Goal: Information Seeking & Learning: Learn about a topic

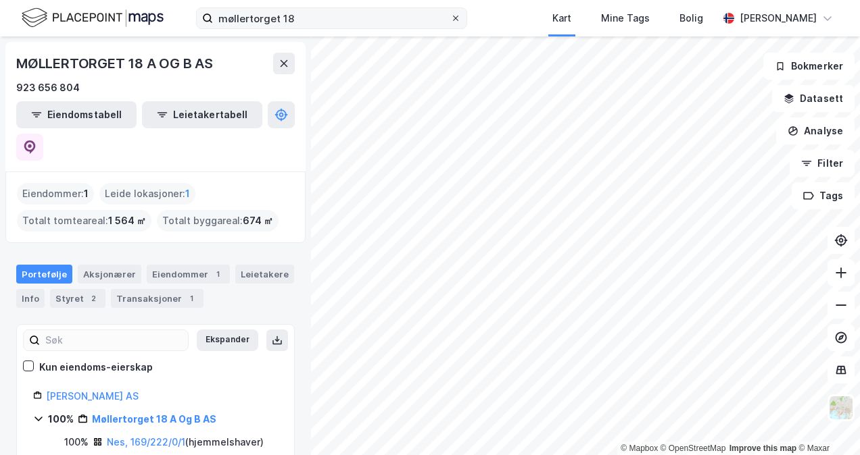
click at [455, 18] on icon at bounding box center [455, 18] width 8 height 8
click at [450, 18] on input "møllertorget 18" at bounding box center [331, 18] width 237 height 20
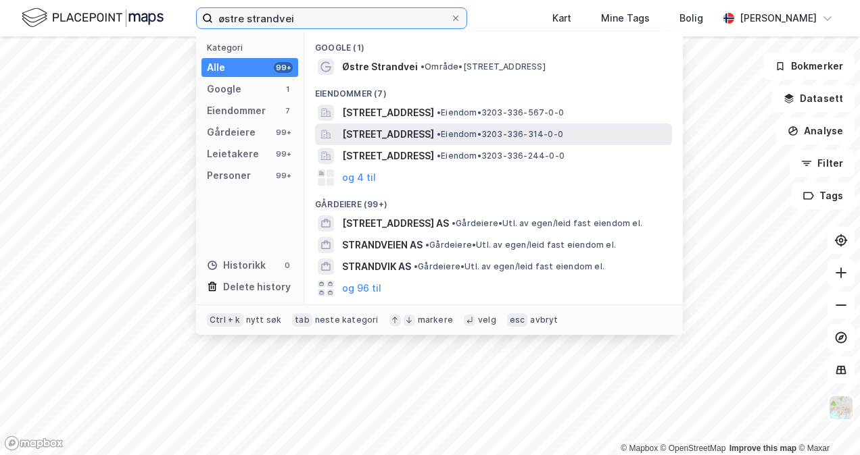
type input "østre strandvei"
click at [389, 134] on span "[STREET_ADDRESS]" at bounding box center [388, 134] width 92 height 16
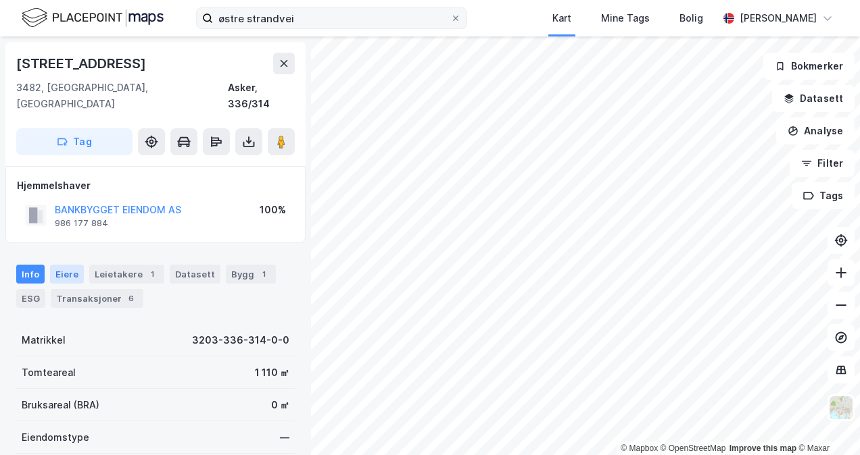
click at [62, 265] on div "Eiere" at bounding box center [67, 274] width 34 height 19
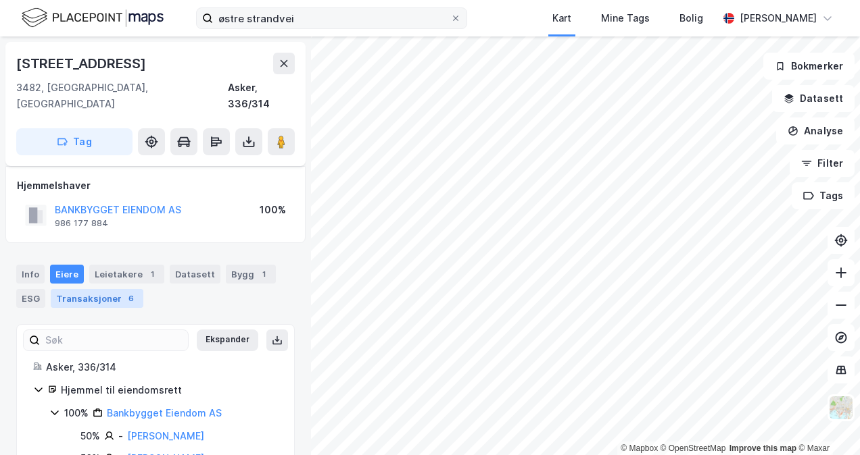
scroll to position [28, 0]
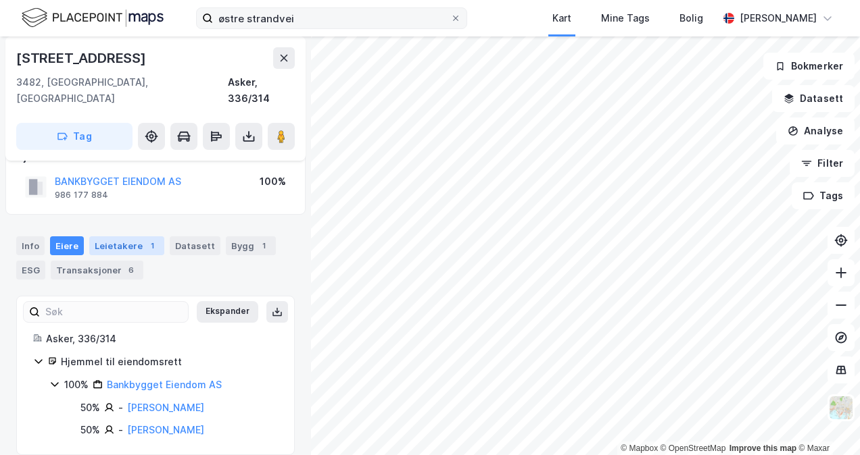
click at [116, 237] on div "Leietakere 1" at bounding box center [126, 246] width 75 height 19
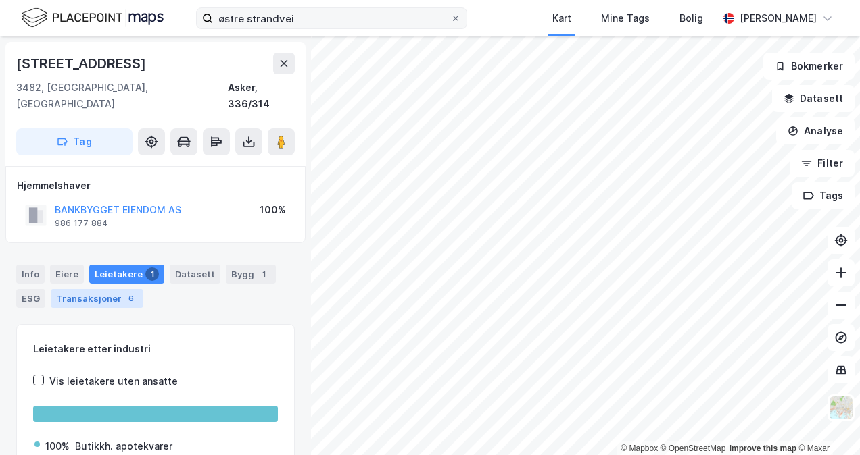
click at [101, 289] on div "Transaksjoner 6" at bounding box center [97, 298] width 93 height 19
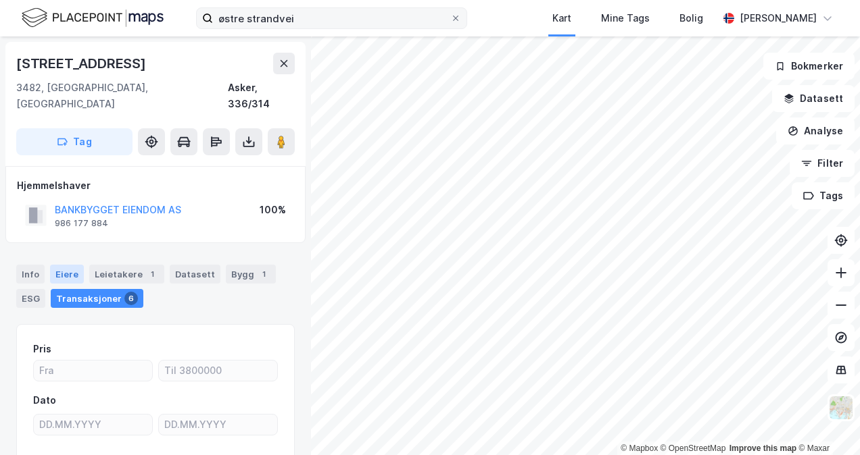
click at [71, 265] on div "Eiere" at bounding box center [67, 274] width 34 height 19
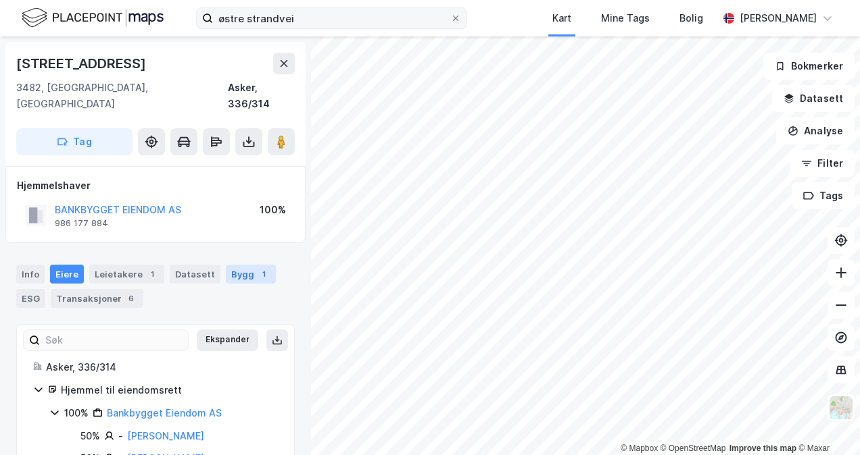
click at [239, 265] on div "Bygg 1" at bounding box center [251, 274] width 50 height 19
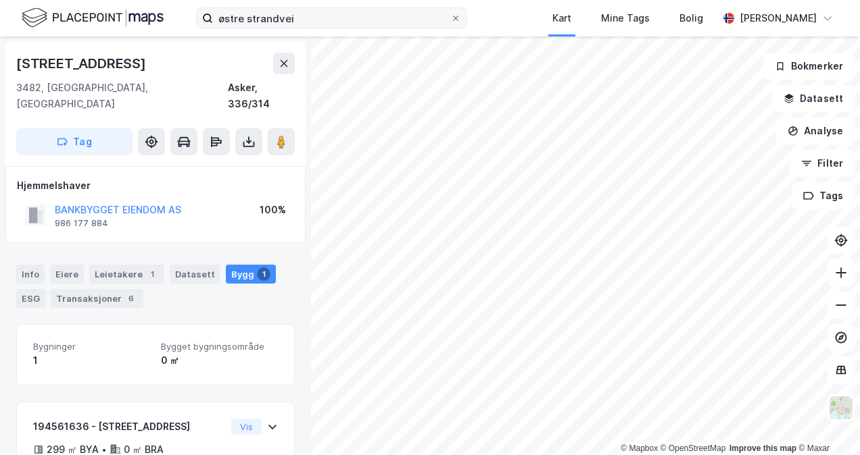
scroll to position [61, 0]
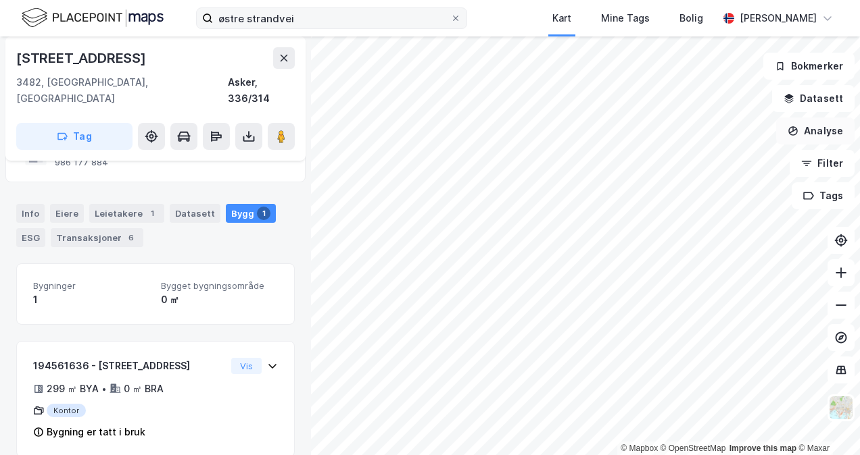
click at [820, 130] on button "Analyse" at bounding box center [815, 131] width 78 height 27
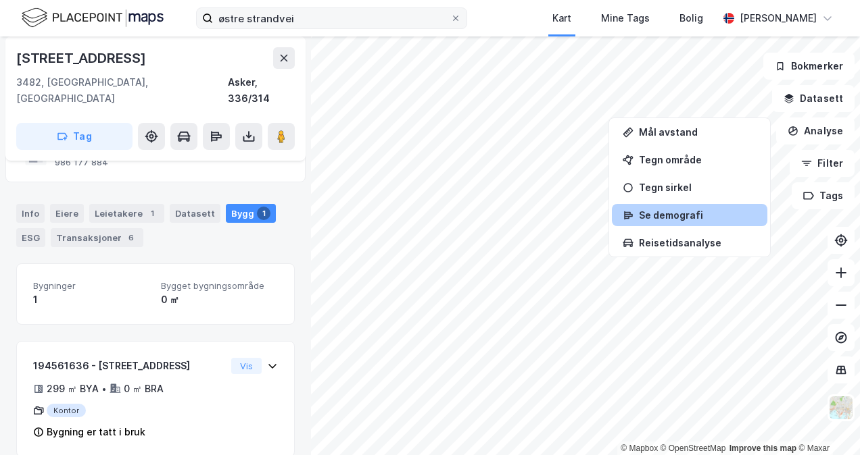
click at [688, 212] on div "Se demografi" at bounding box center [698, 214] width 118 height 11
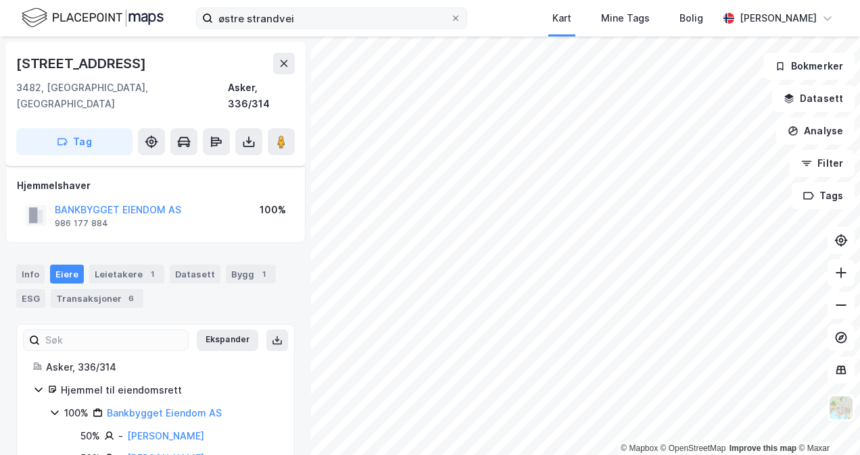
scroll to position [28, 0]
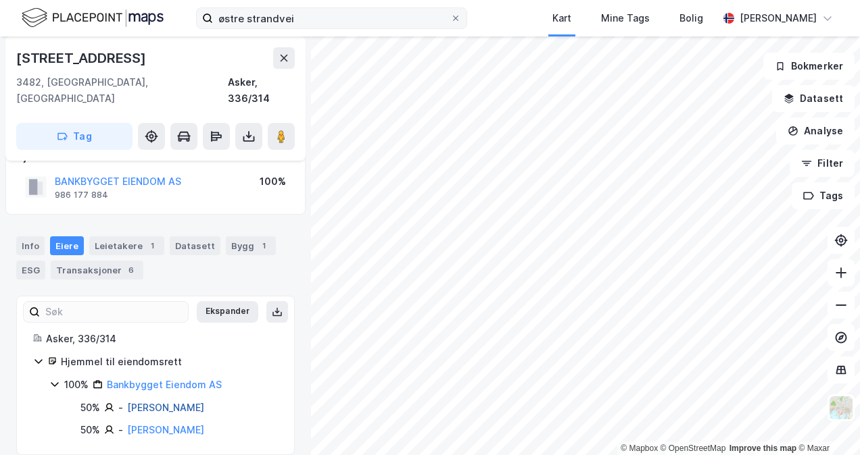
click at [142, 402] on link "[PERSON_NAME]" at bounding box center [165, 407] width 77 height 11
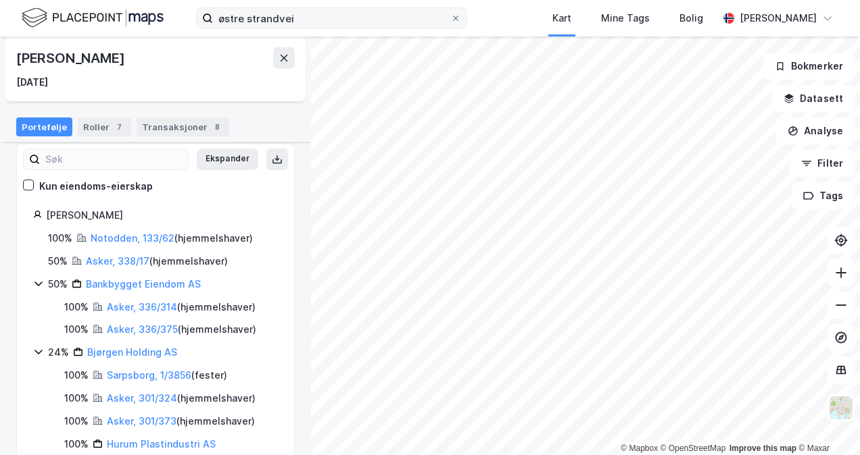
scroll to position [188, 0]
